Goal: Navigation & Orientation: Find specific page/section

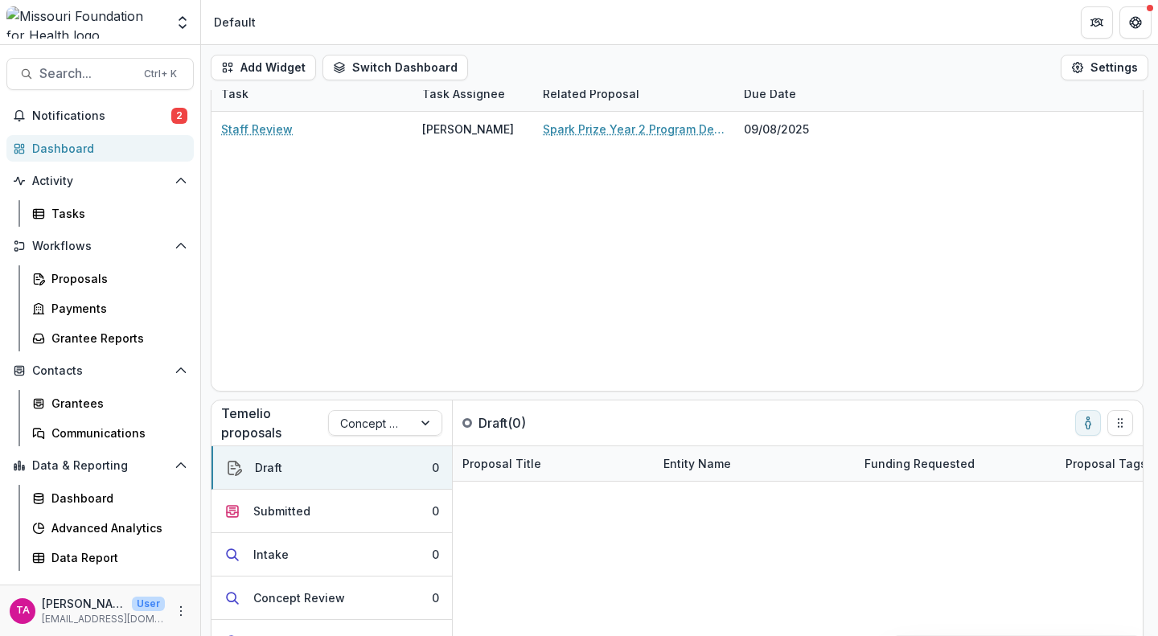
scroll to position [61, 0]
click at [109, 111] on span "Notifications" at bounding box center [101, 116] width 139 height 14
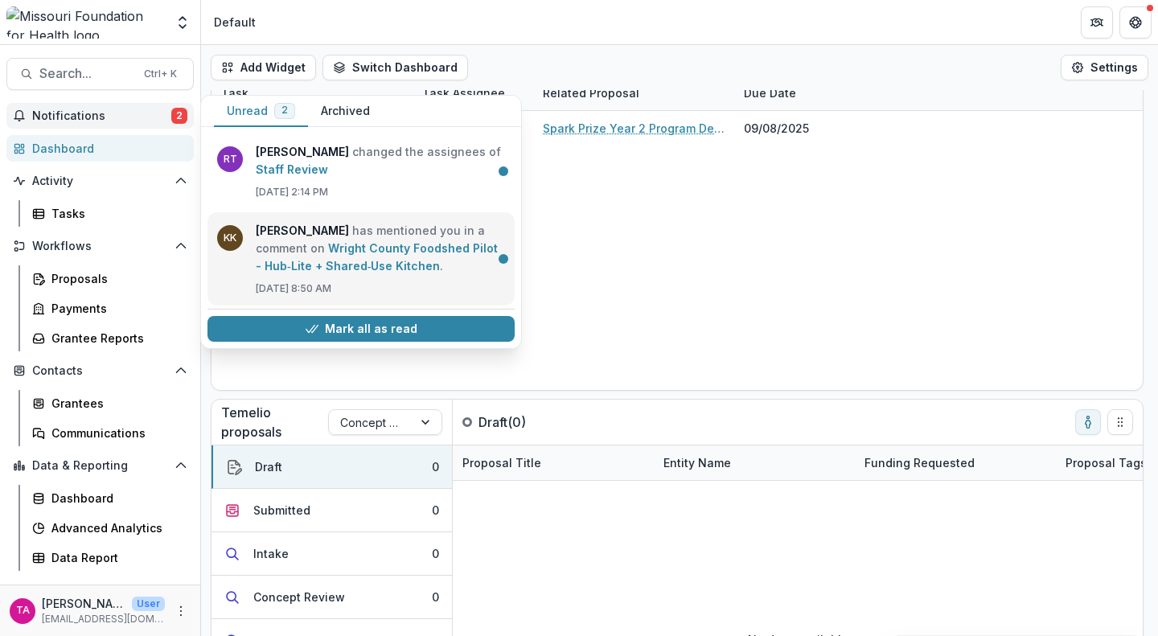
click at [368, 258] on link "Wright County Foodshed Pilot - Hub‑Lite + Shared‑Use Kitchen" at bounding box center [377, 256] width 242 height 31
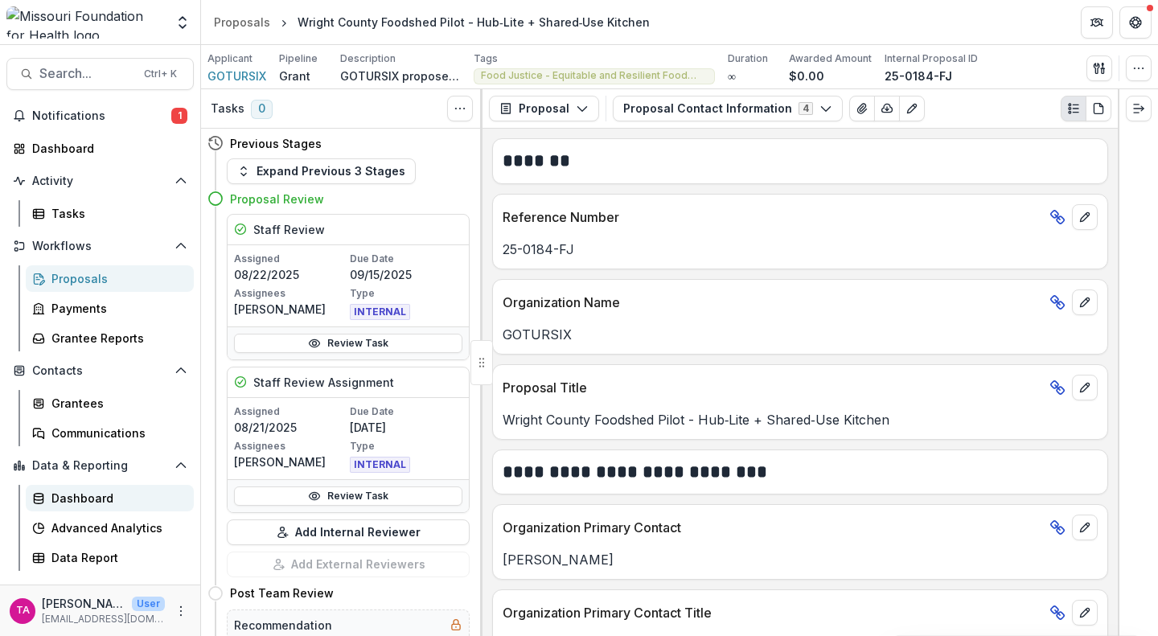
click at [89, 500] on div "Dashboard" at bounding box center [116, 498] width 130 height 17
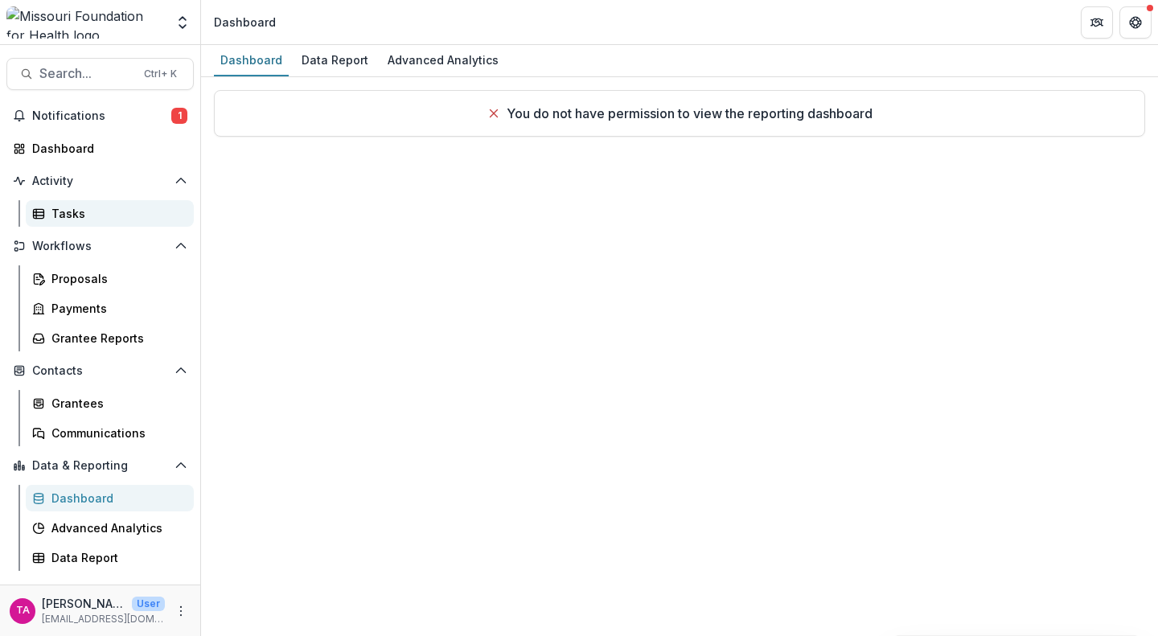
click at [69, 208] on div "Tasks" at bounding box center [116, 213] width 130 height 17
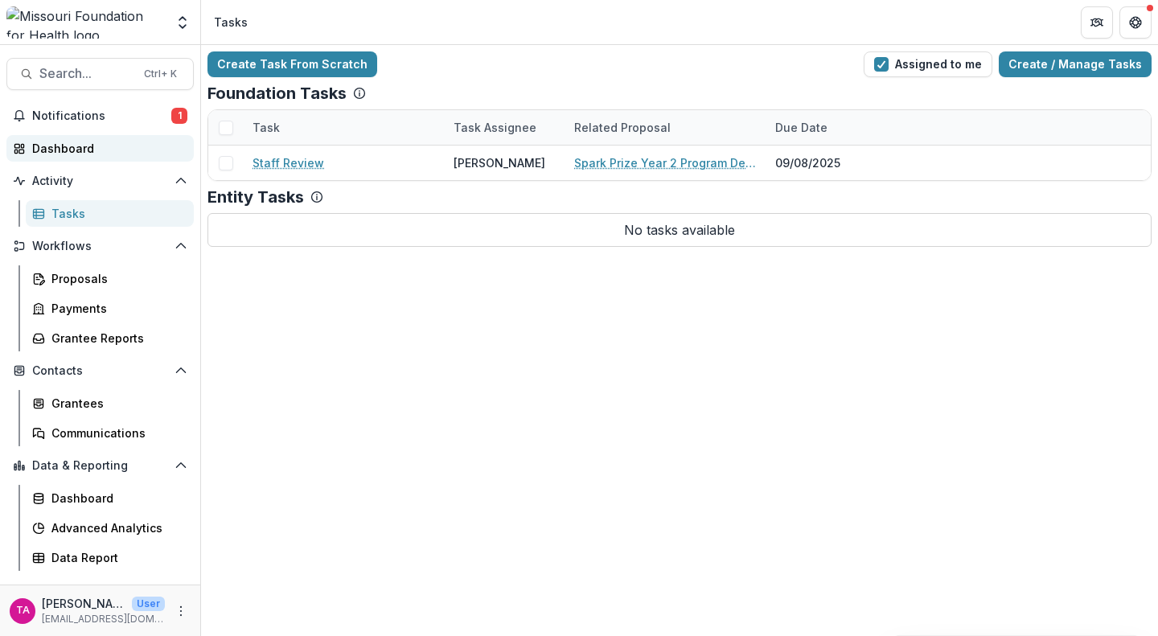
click at [71, 144] on div "Dashboard" at bounding box center [106, 148] width 149 height 17
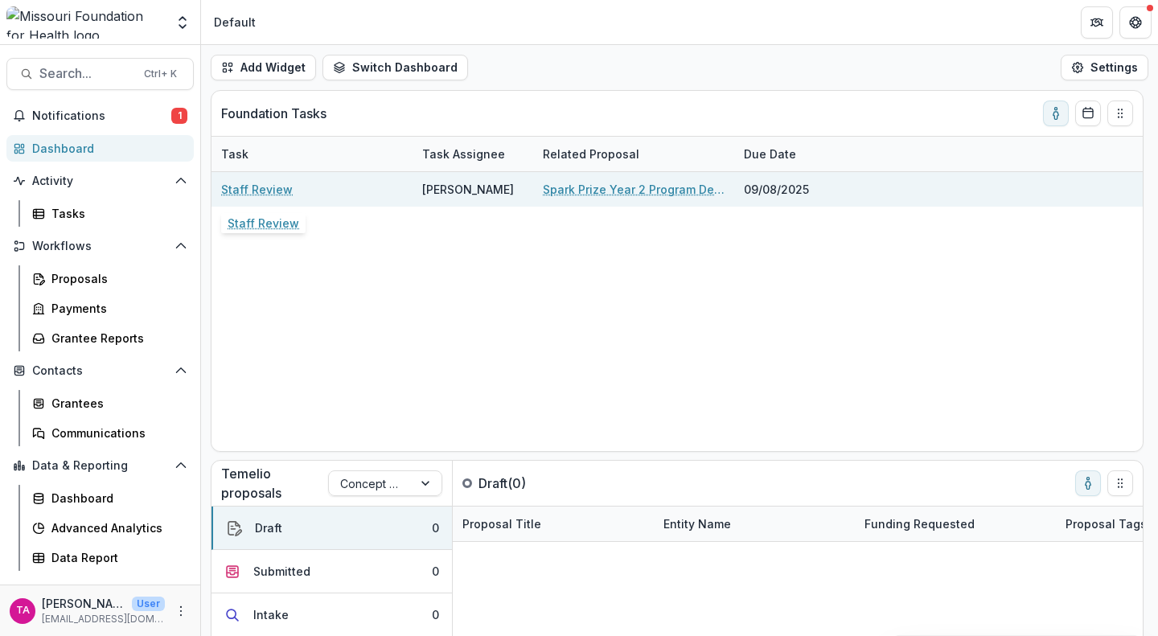
click at [253, 183] on link "Staff Review" at bounding box center [257, 189] width 72 height 17
